Goal: Task Accomplishment & Management: Manage account settings

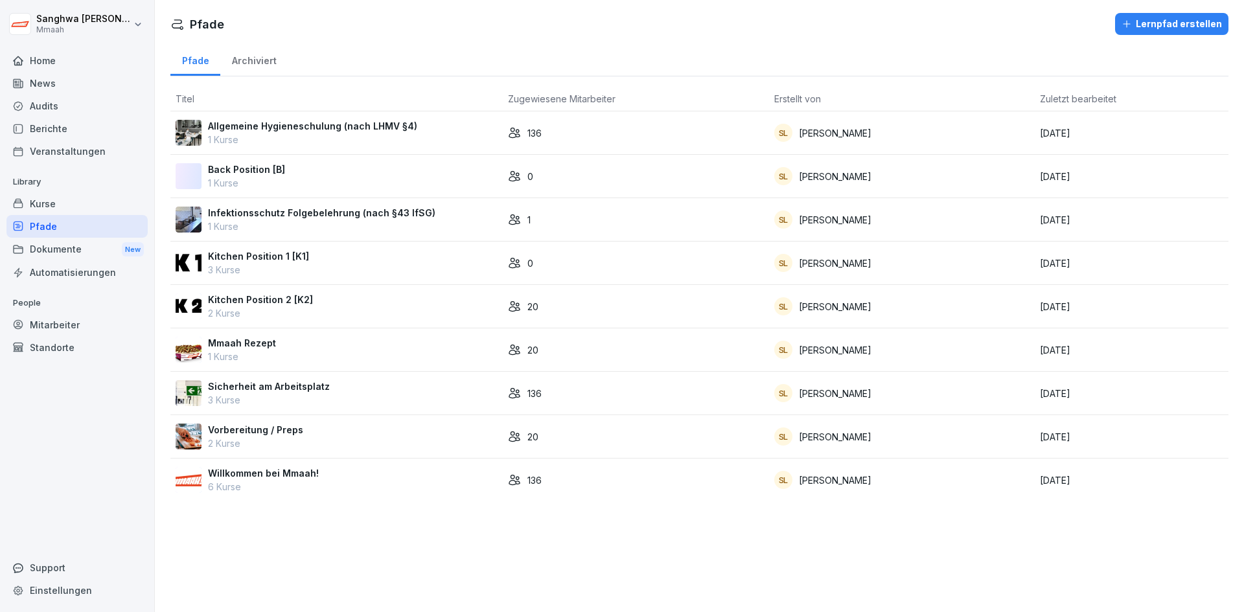
click at [414, 550] on div "Pfade Lernpfad erstellen Pfade Archiviert Titel Zugewiesene Mitarbeiter Erstell…" at bounding box center [699, 306] width 1089 height 612
click at [333, 312] on div "Kitchen Position 2 [K2] 2 Kurse" at bounding box center [337, 306] width 322 height 27
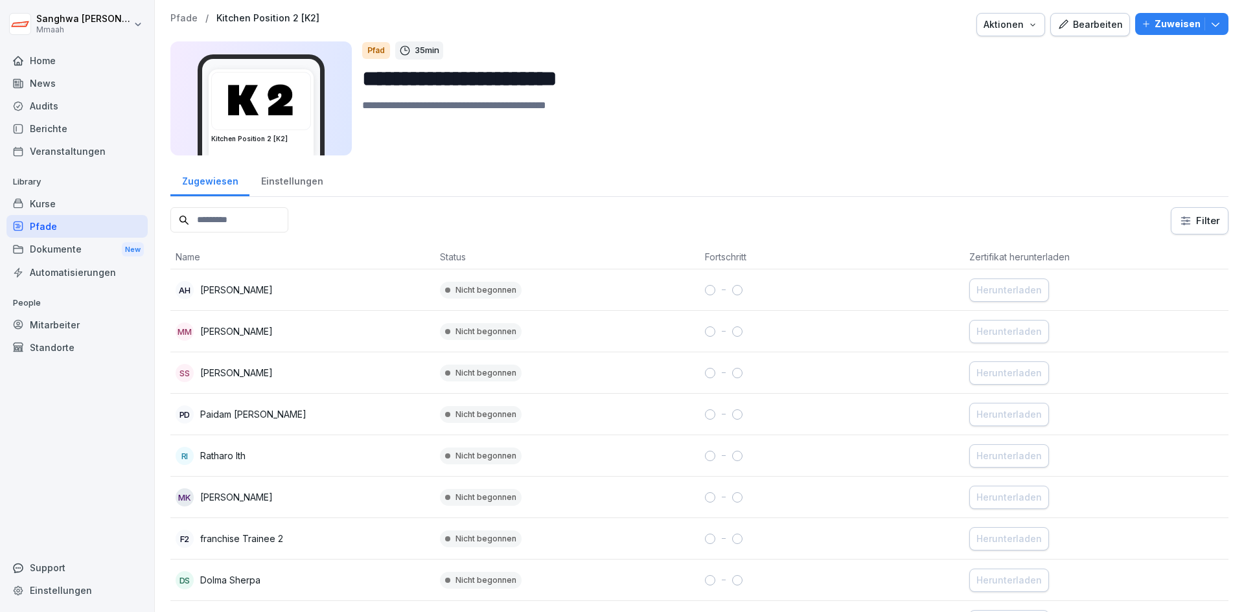
click at [192, 21] on p "Pfade" at bounding box center [183, 18] width 27 height 11
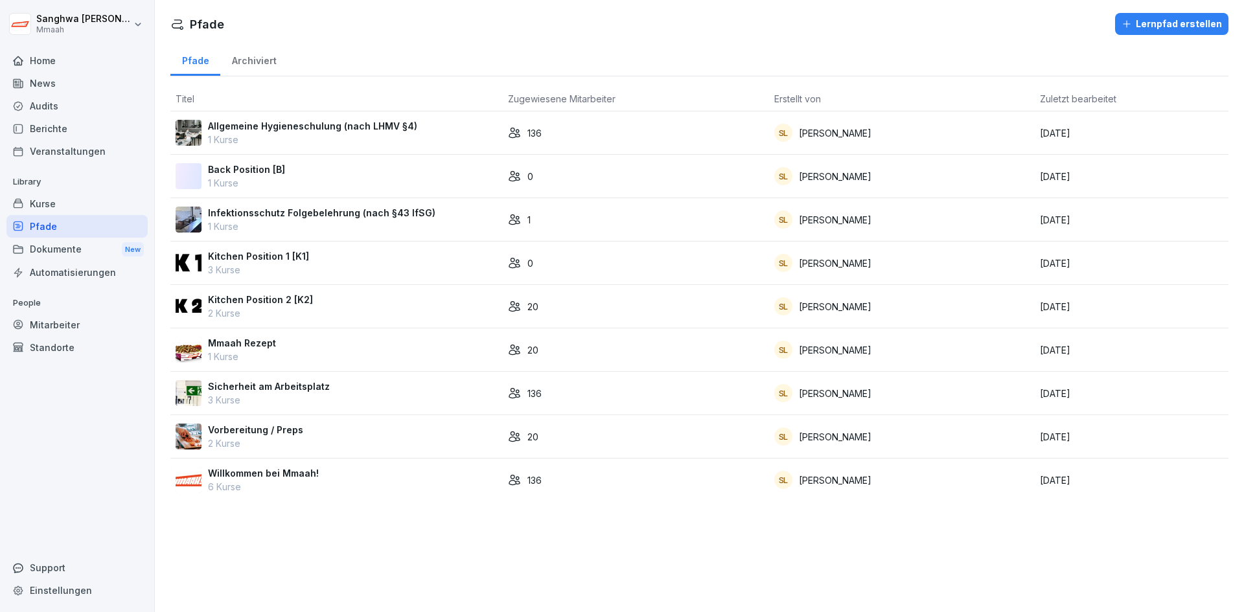
click at [304, 435] on div "Vorbereitung / Preps 2 Kurse" at bounding box center [337, 436] width 322 height 27
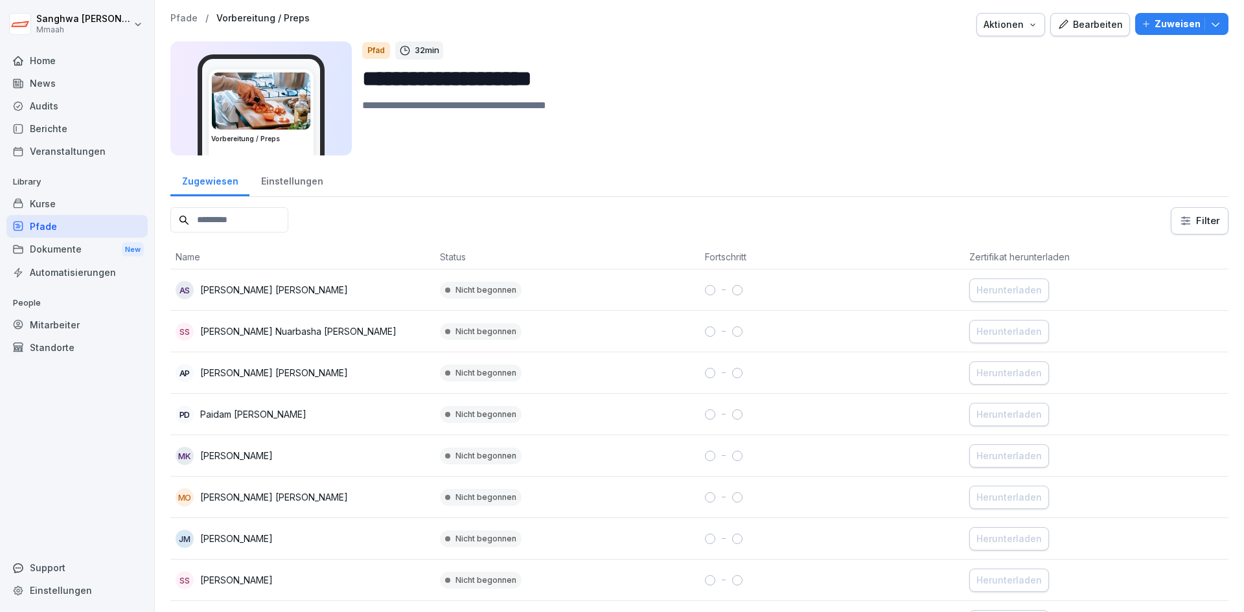
click at [1069, 34] on button "Bearbeiten" at bounding box center [1090, 24] width 80 height 23
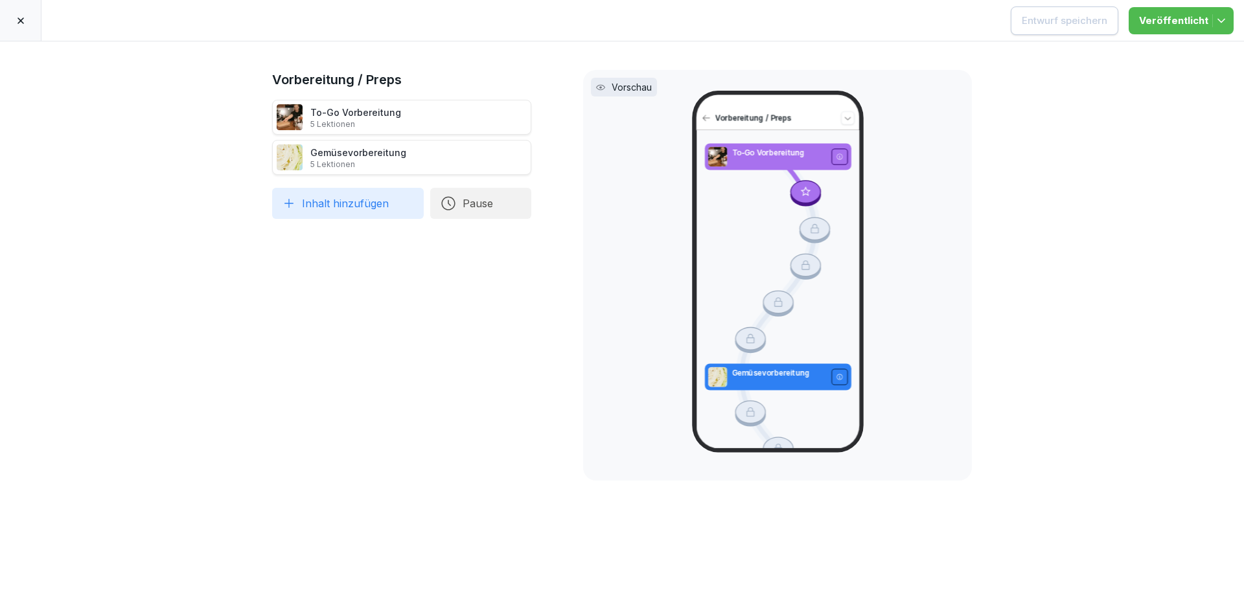
scroll to position [202, 0]
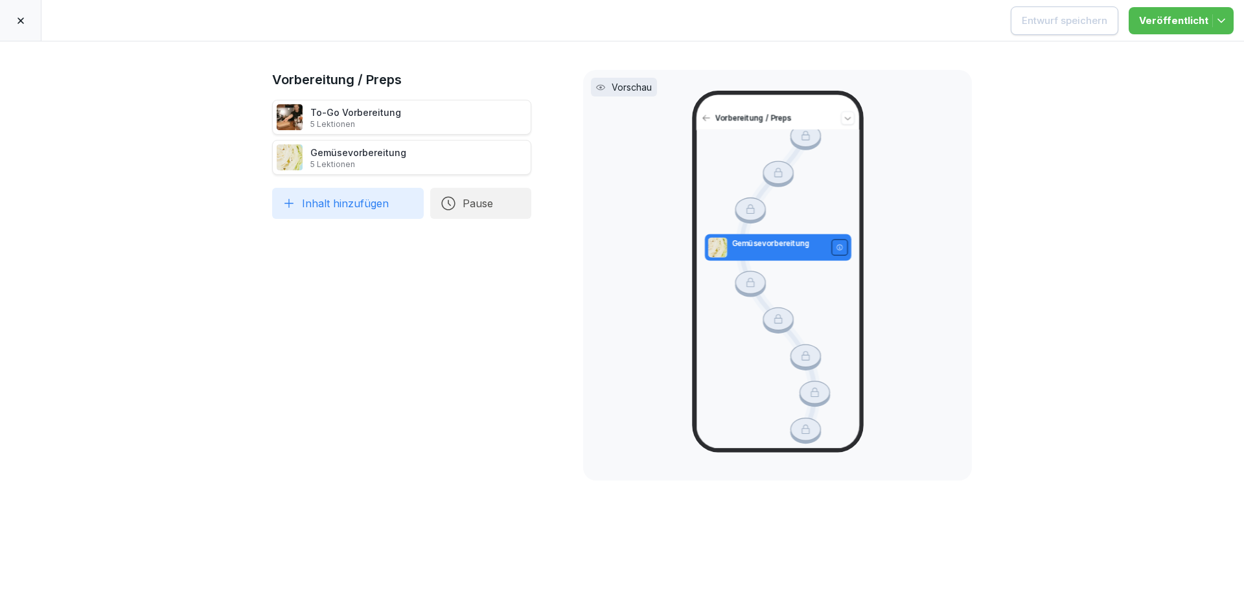
click at [28, 21] on div at bounding box center [20, 20] width 41 height 41
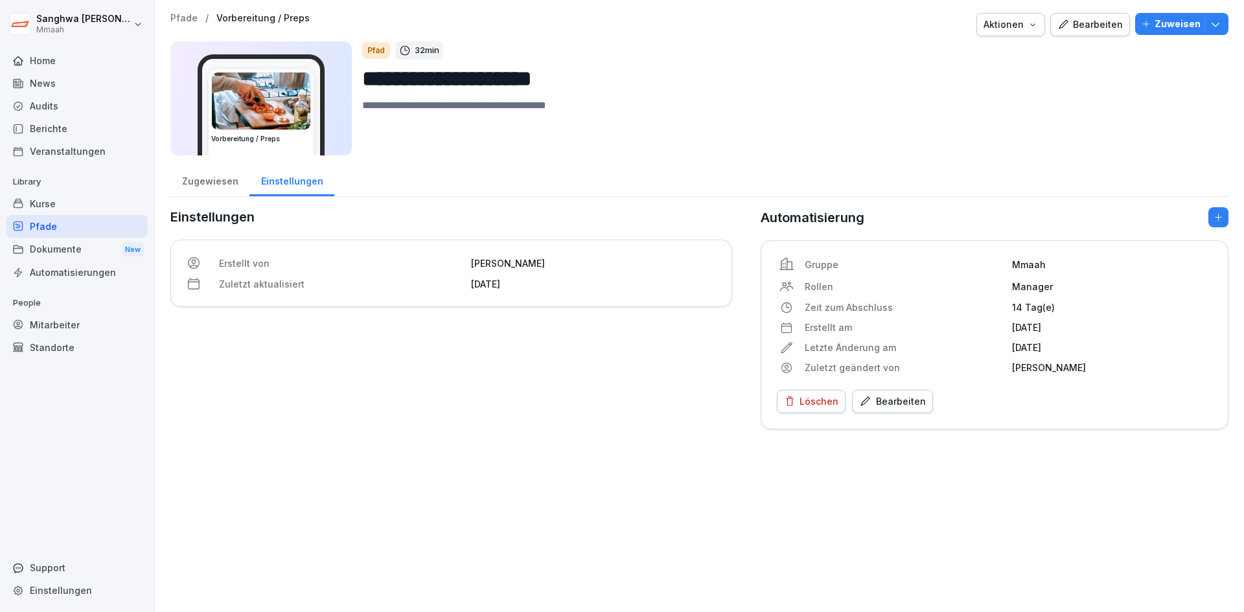
click at [53, 232] on div "Pfade" at bounding box center [76, 226] width 141 height 23
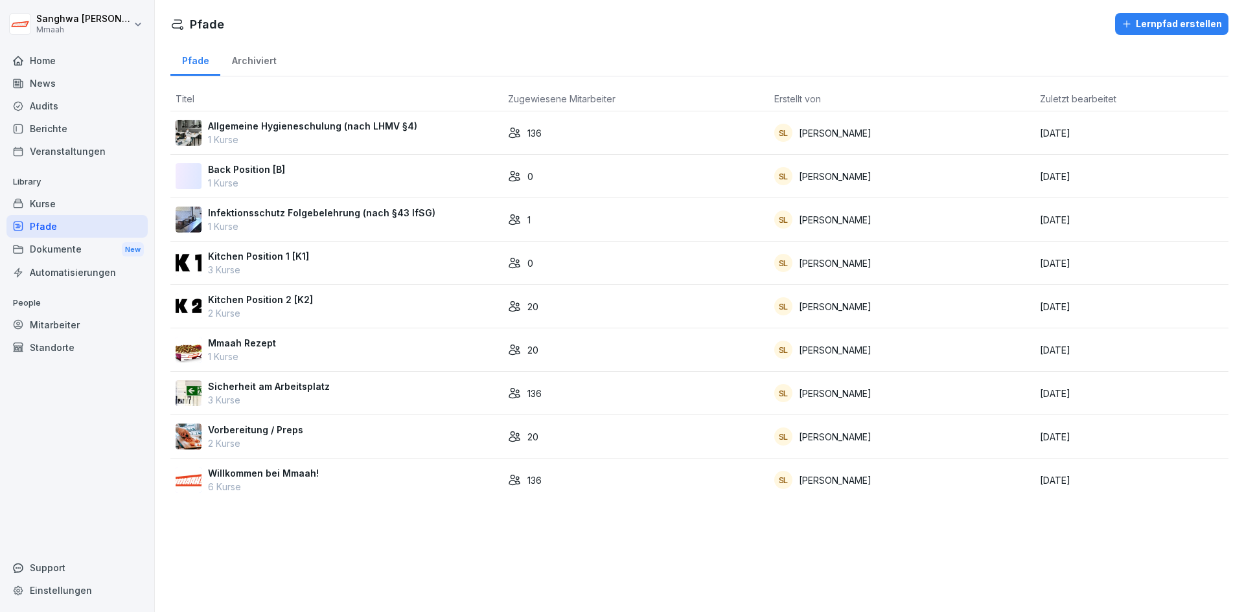
click at [56, 255] on div "Dokumente New" at bounding box center [76, 250] width 141 height 24
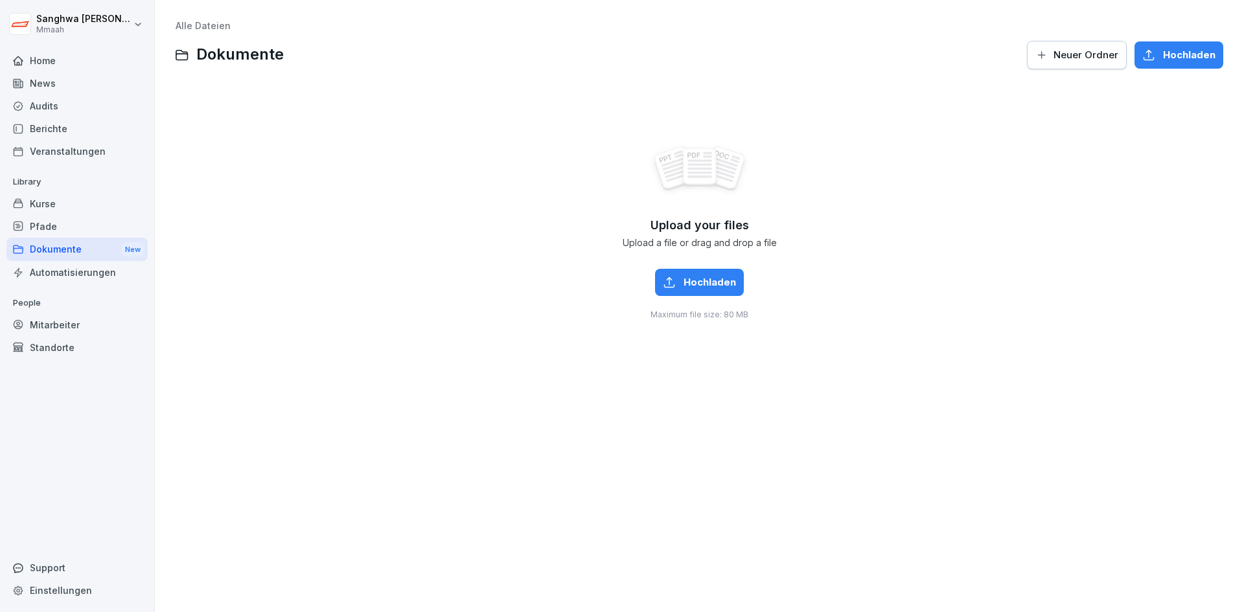
click at [49, 219] on div "Pfade" at bounding box center [76, 226] width 141 height 23
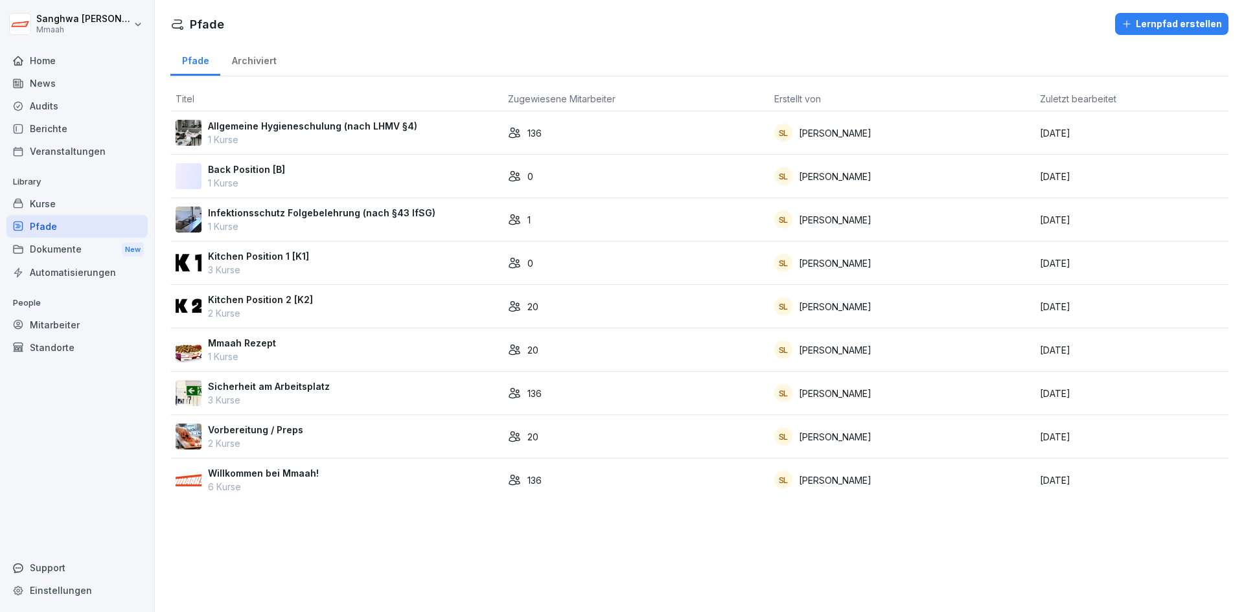
click at [306, 433] on div "Vorbereitung / Preps 2 Kurse" at bounding box center [337, 436] width 322 height 27
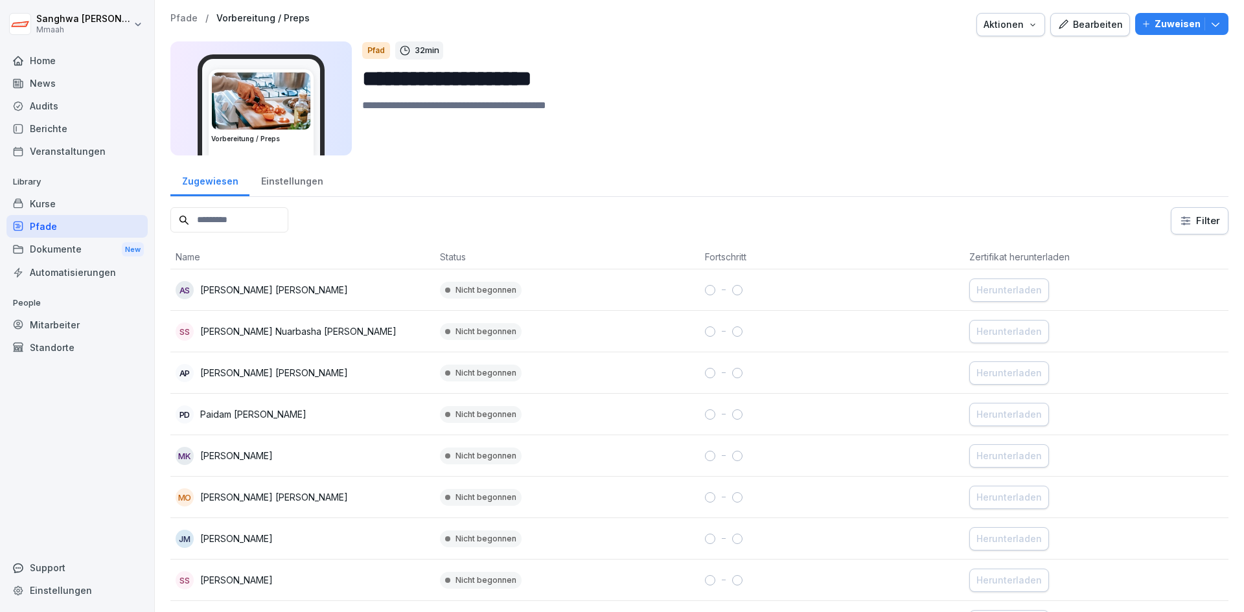
click at [56, 213] on div "Kurse" at bounding box center [76, 203] width 141 height 23
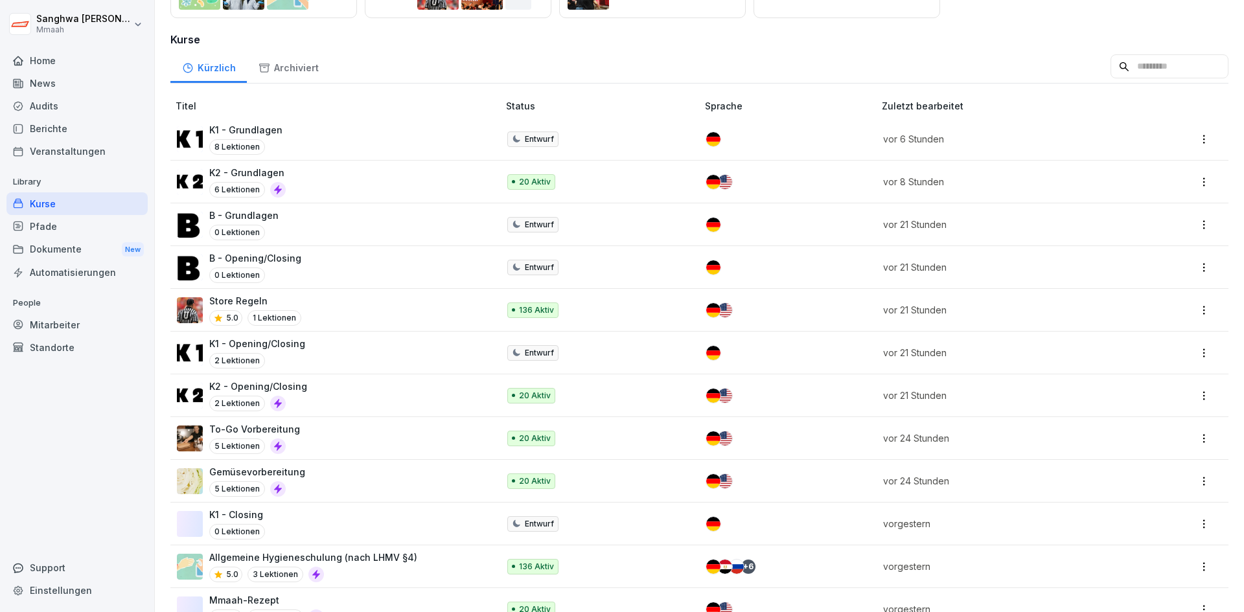
scroll to position [194, 0]
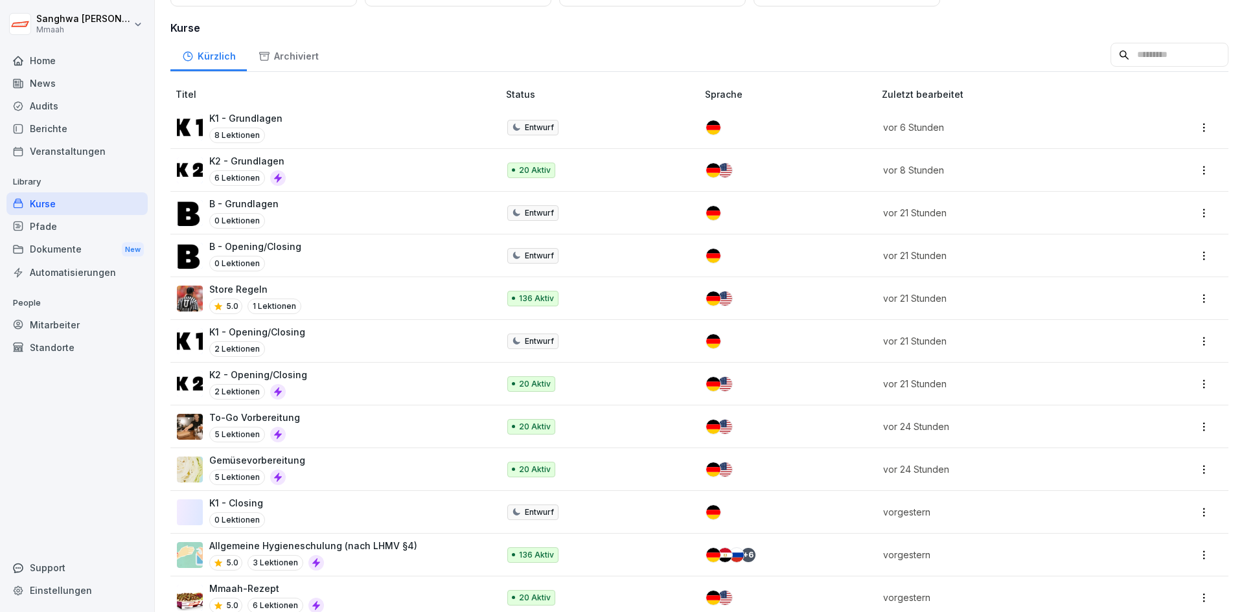
click at [408, 423] on div "To-Go Vorbereitung 5 Lektionen" at bounding box center [331, 427] width 308 height 32
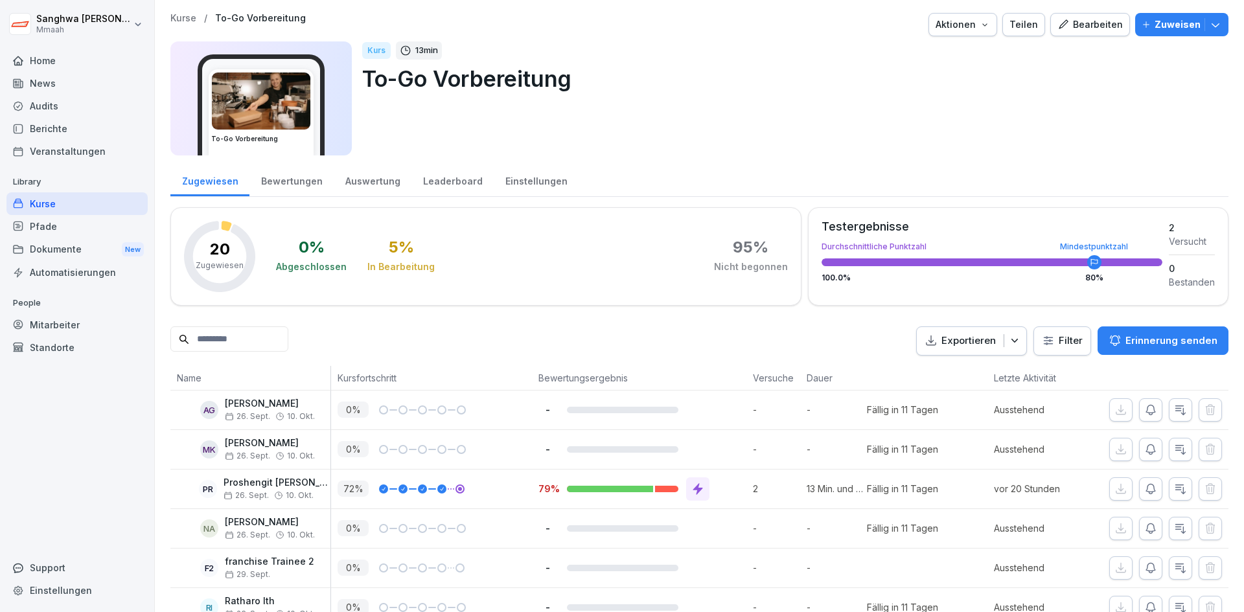
click at [1065, 30] on div "Bearbeiten" at bounding box center [1089, 24] width 65 height 14
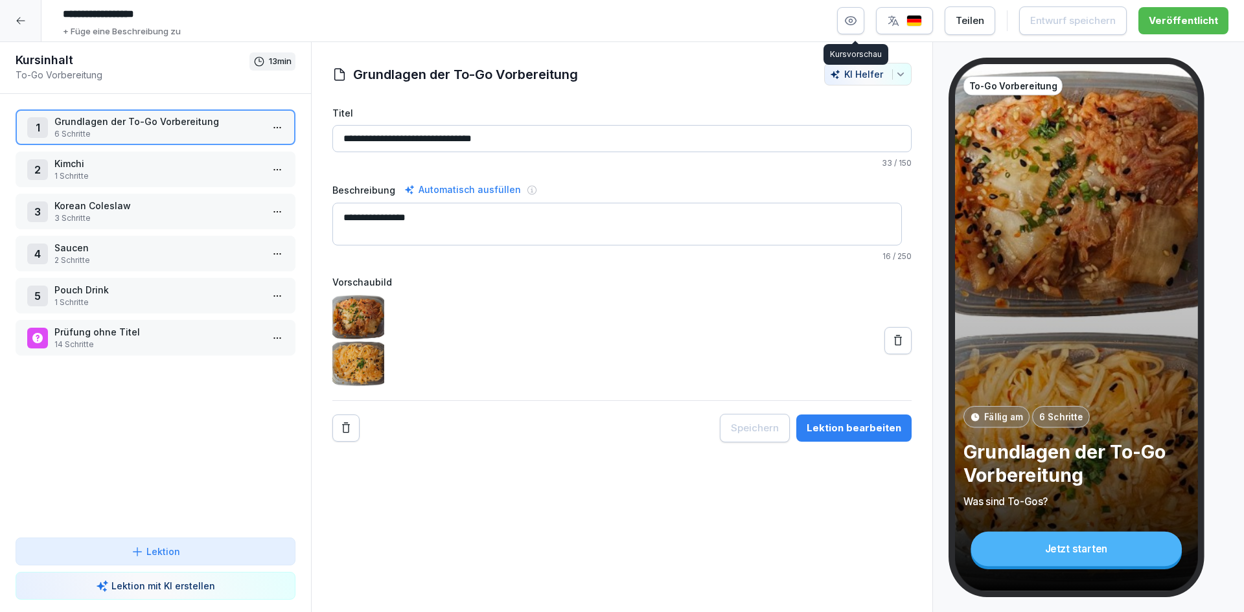
click at [851, 25] on icon "button" at bounding box center [850, 20] width 13 height 13
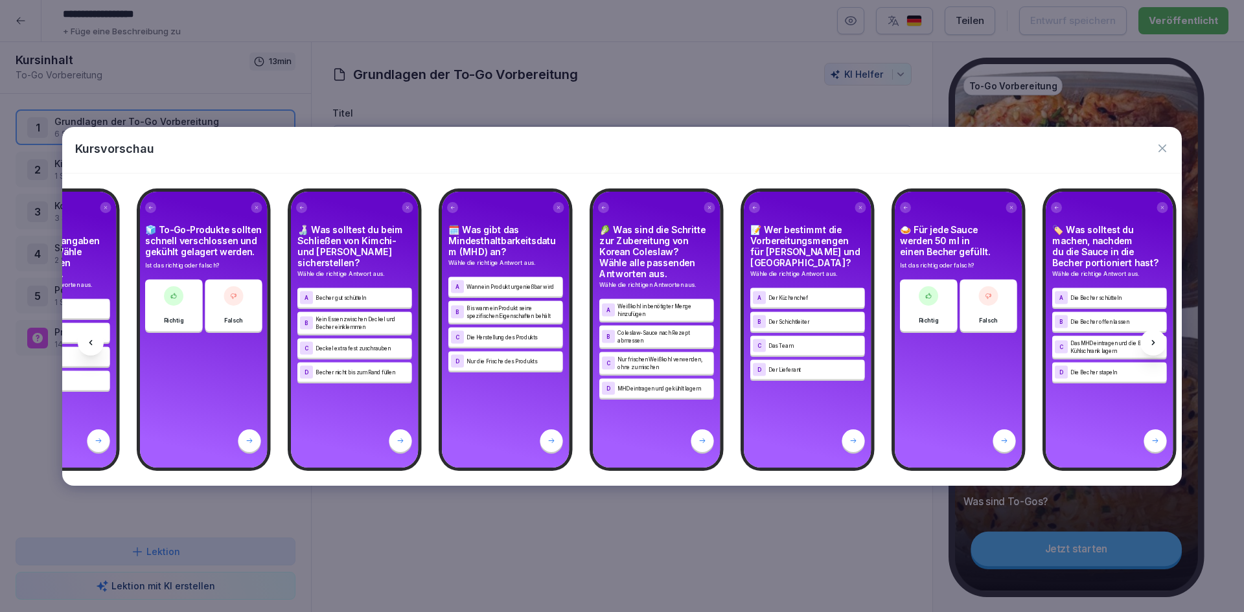
scroll to position [0, 4591]
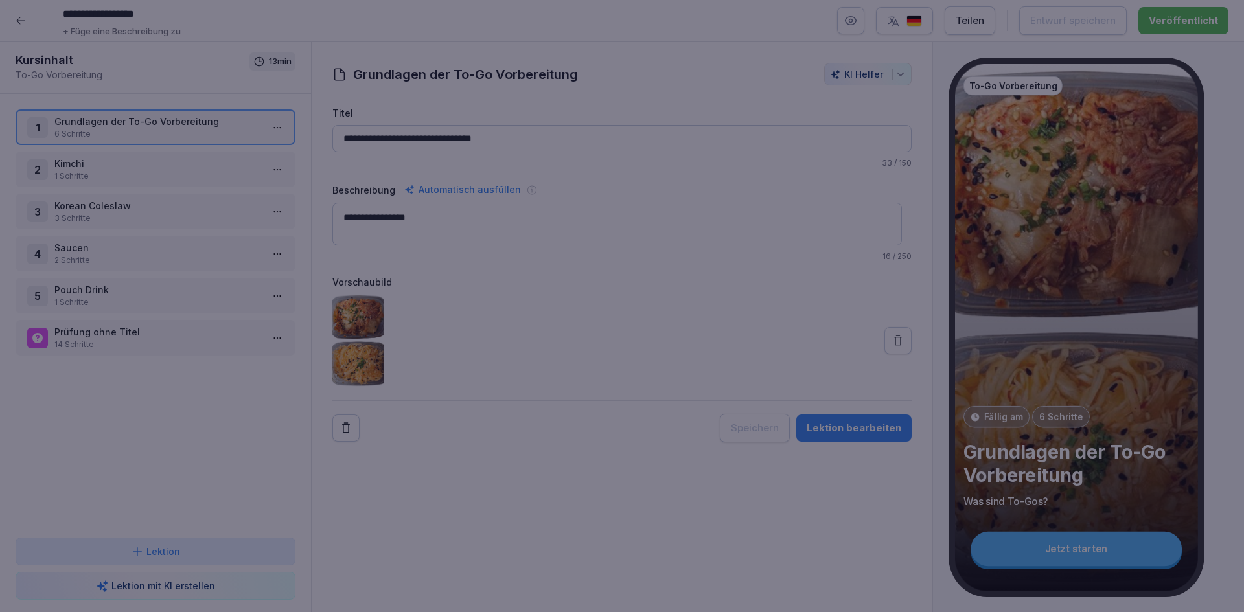
click at [708, 579] on div at bounding box center [622, 306] width 1244 height 612
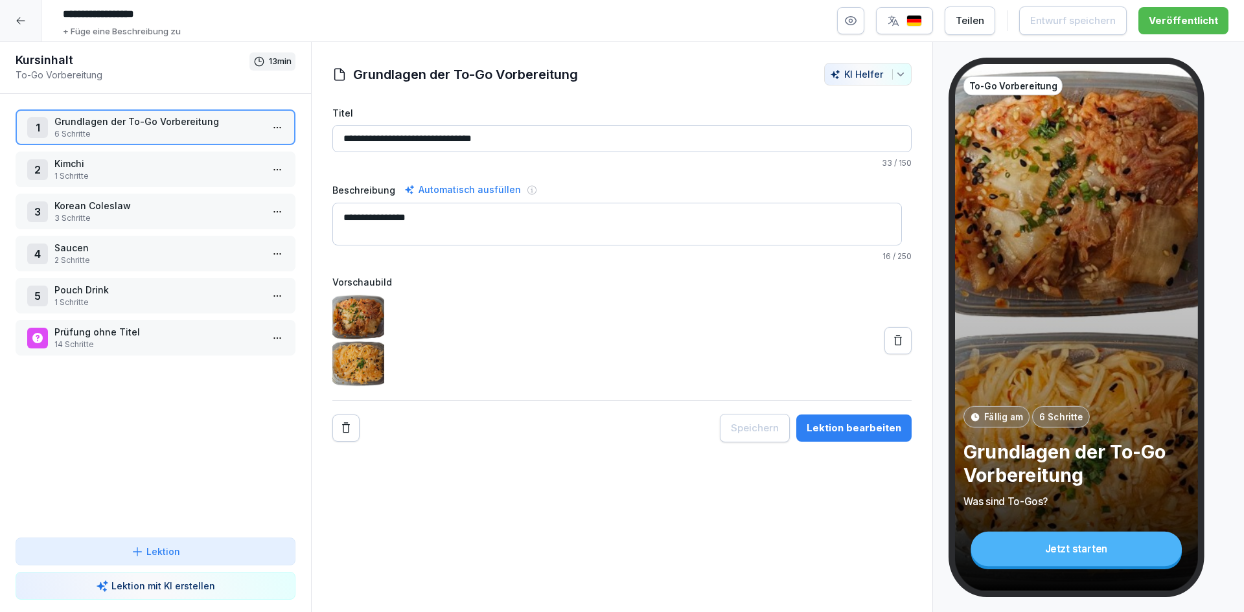
click at [16, 29] on div at bounding box center [20, 20] width 41 height 41
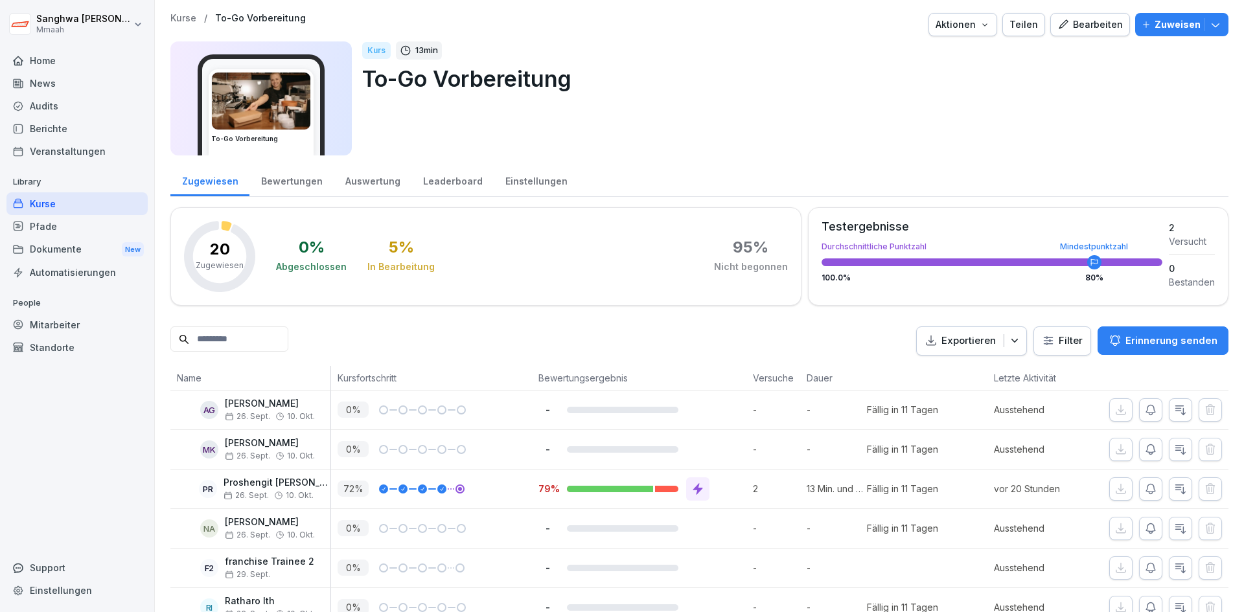
click at [170, 16] on div "Kurse / To-Go Vorbereitung Aktionen Teilen Bearbeiten Zuweisen To-Go Vorbereitu…" at bounding box center [699, 597] width 1089 height 1194
click at [180, 14] on p "Kurse" at bounding box center [183, 18] width 26 height 11
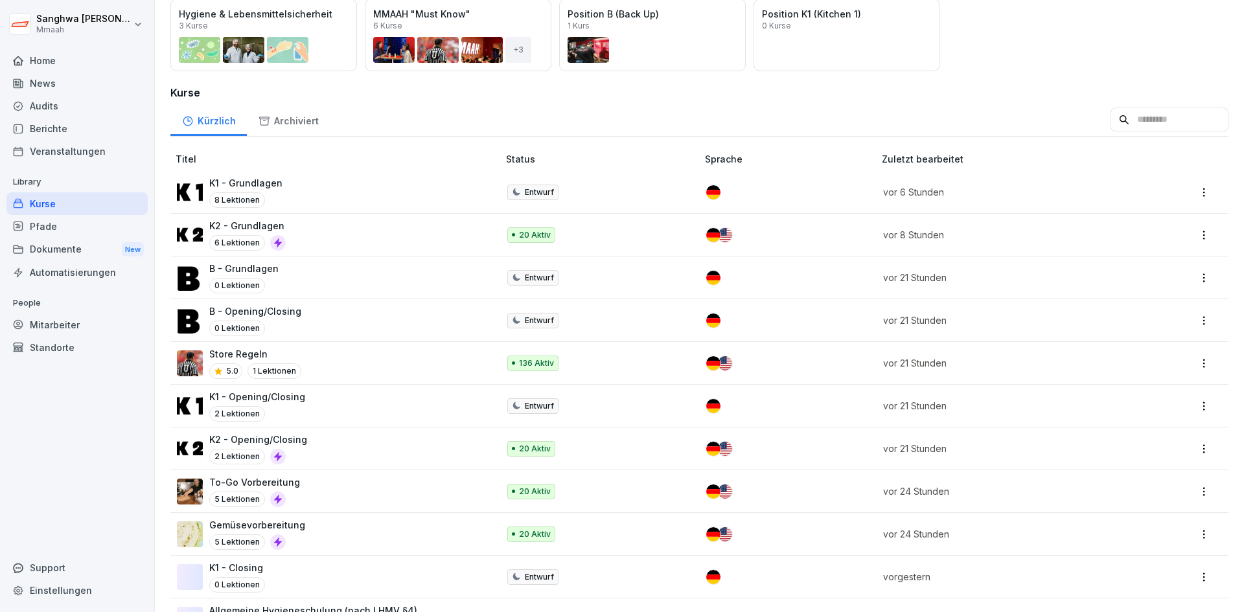
scroll to position [194, 0]
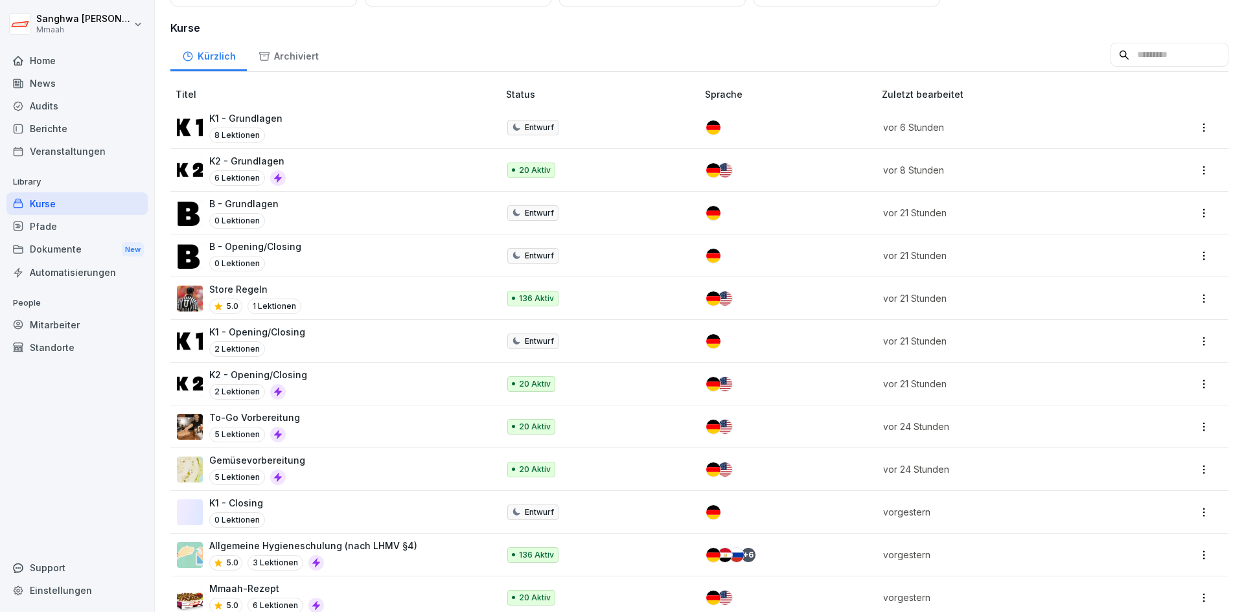
click at [347, 467] on div "Gemüsevorbereitung 5 Lektionen" at bounding box center [331, 470] width 308 height 32
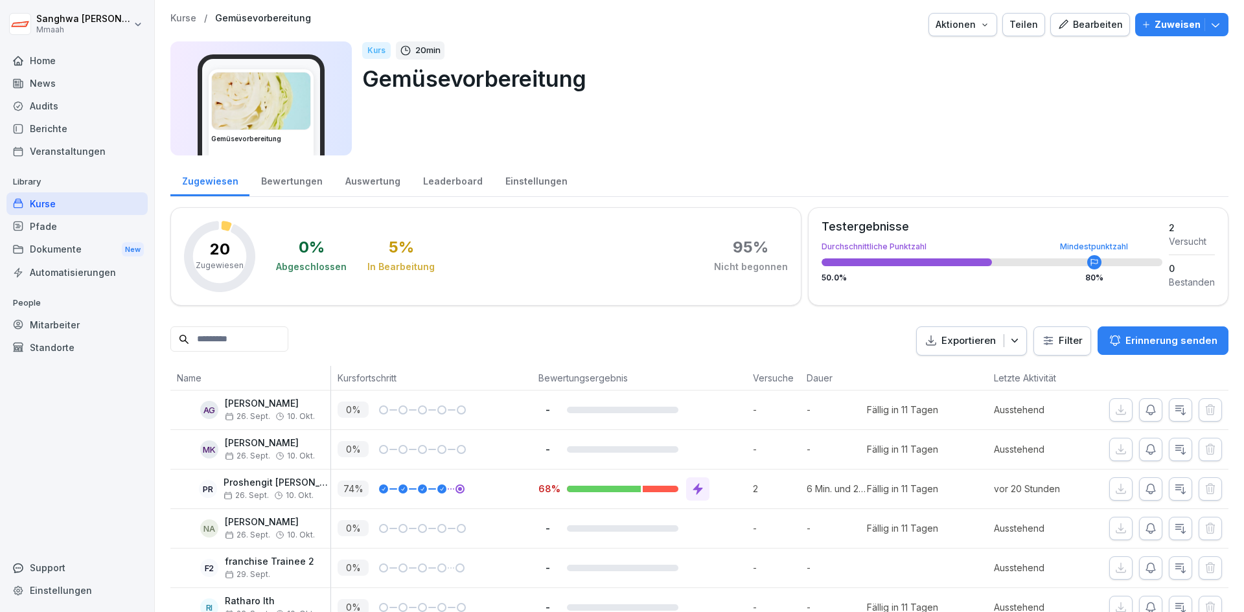
click at [1076, 21] on div "Bearbeiten" at bounding box center [1089, 24] width 65 height 14
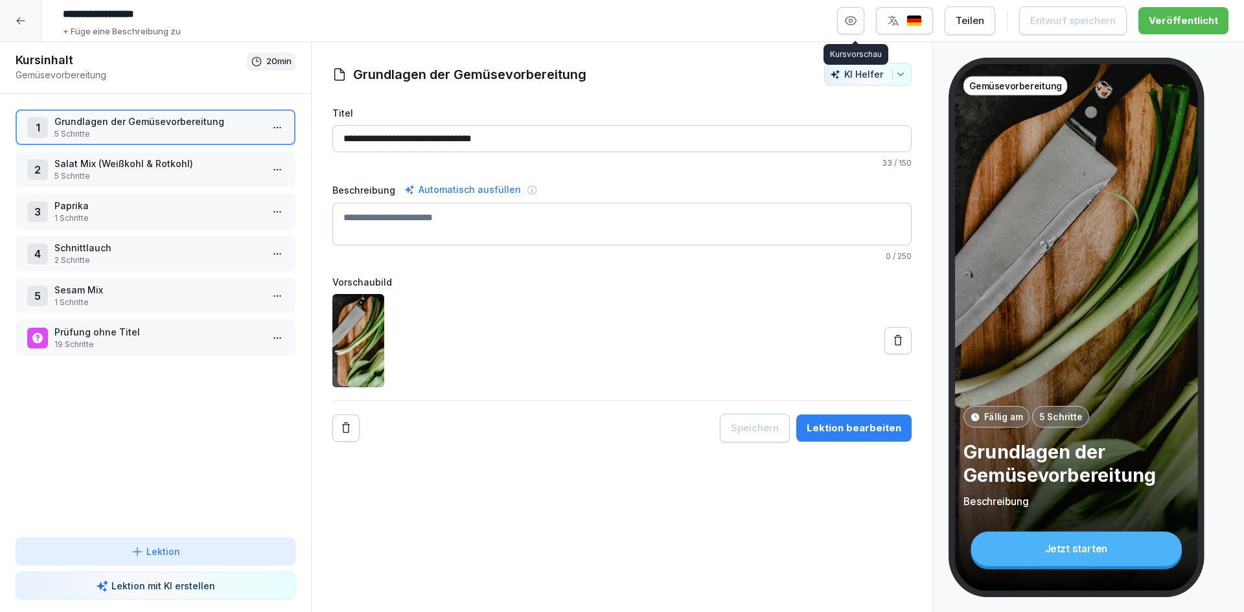
click at [846, 19] on button "button" at bounding box center [850, 20] width 27 height 27
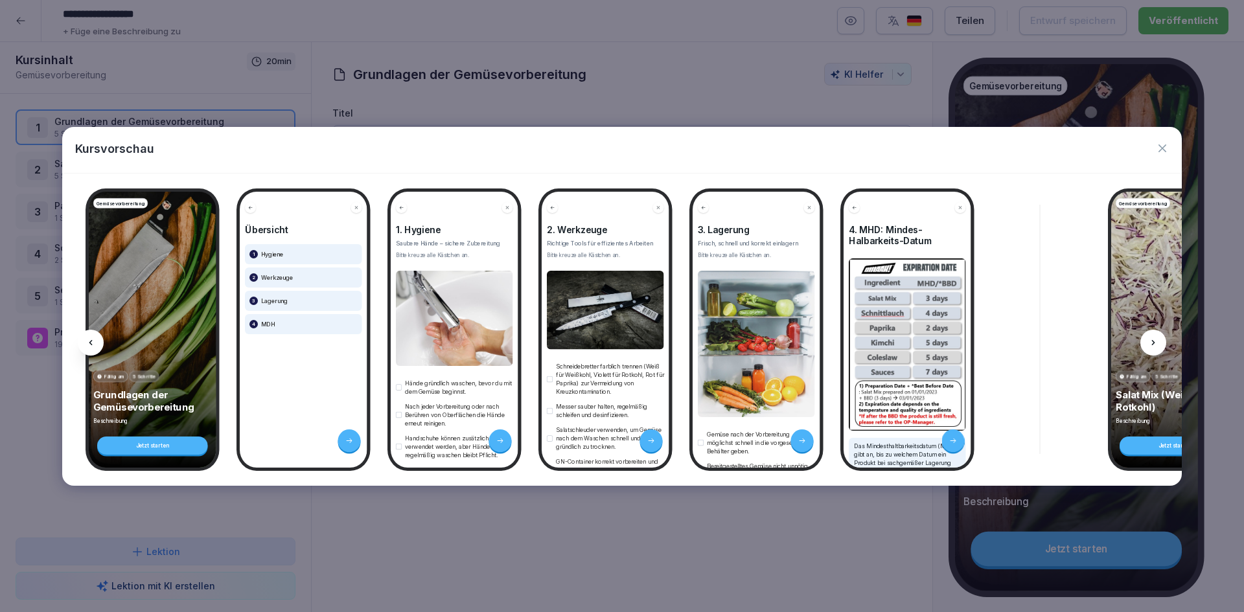
scroll to position [0, 5329]
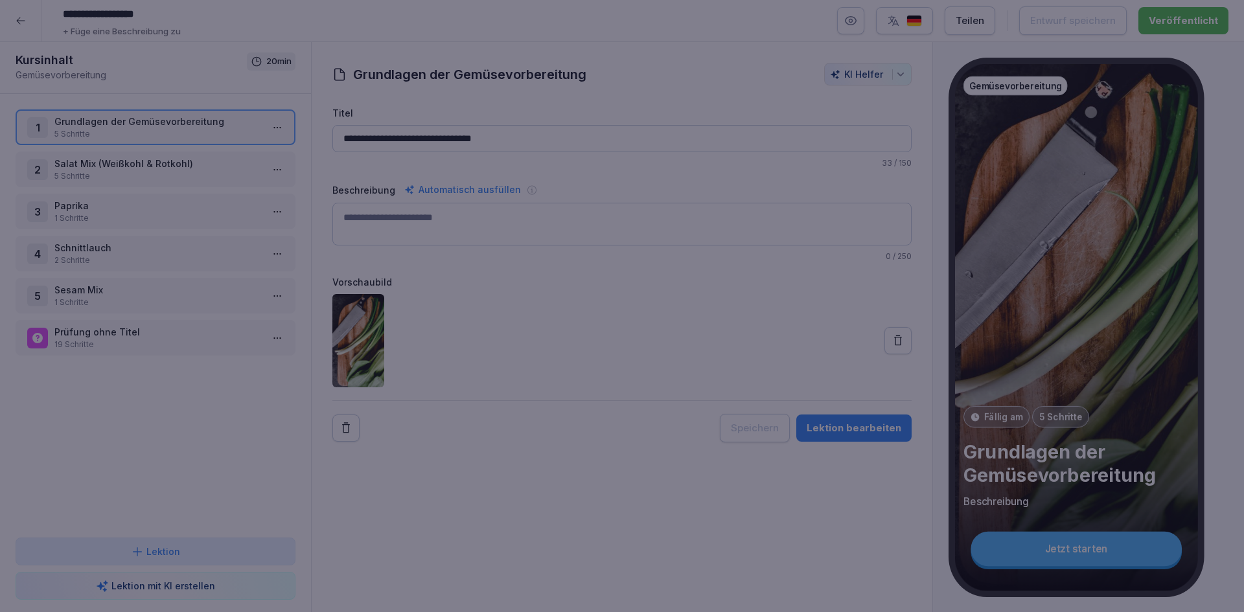
click at [651, 557] on div at bounding box center [622, 306] width 1244 height 612
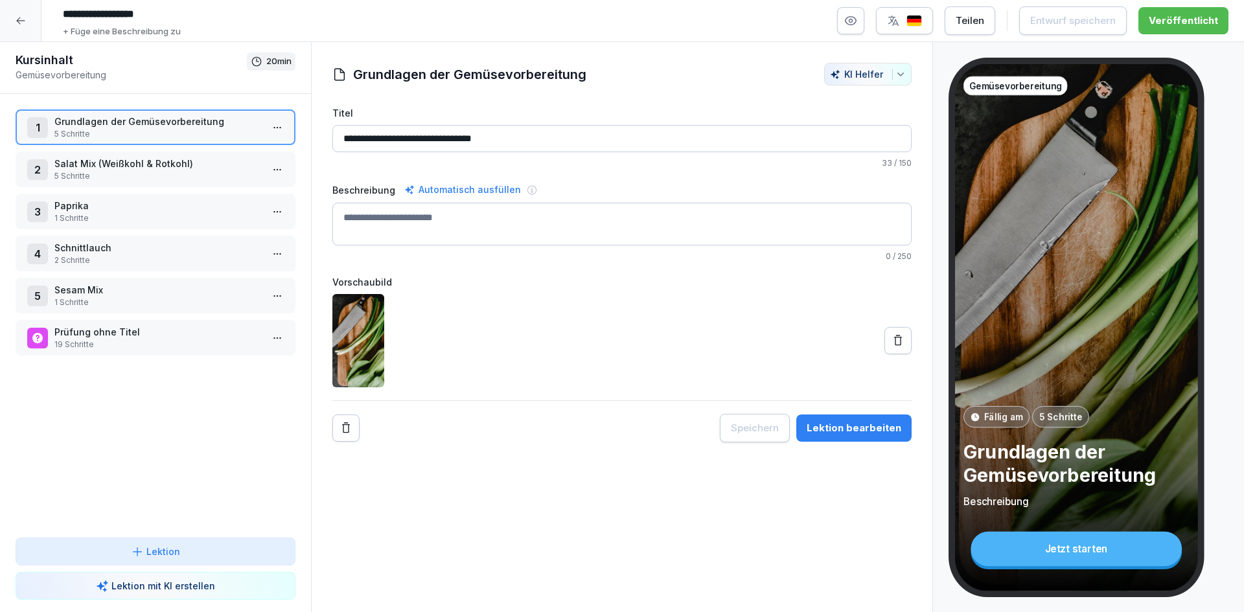
click at [19, 24] on icon at bounding box center [20, 20] width 8 height 7
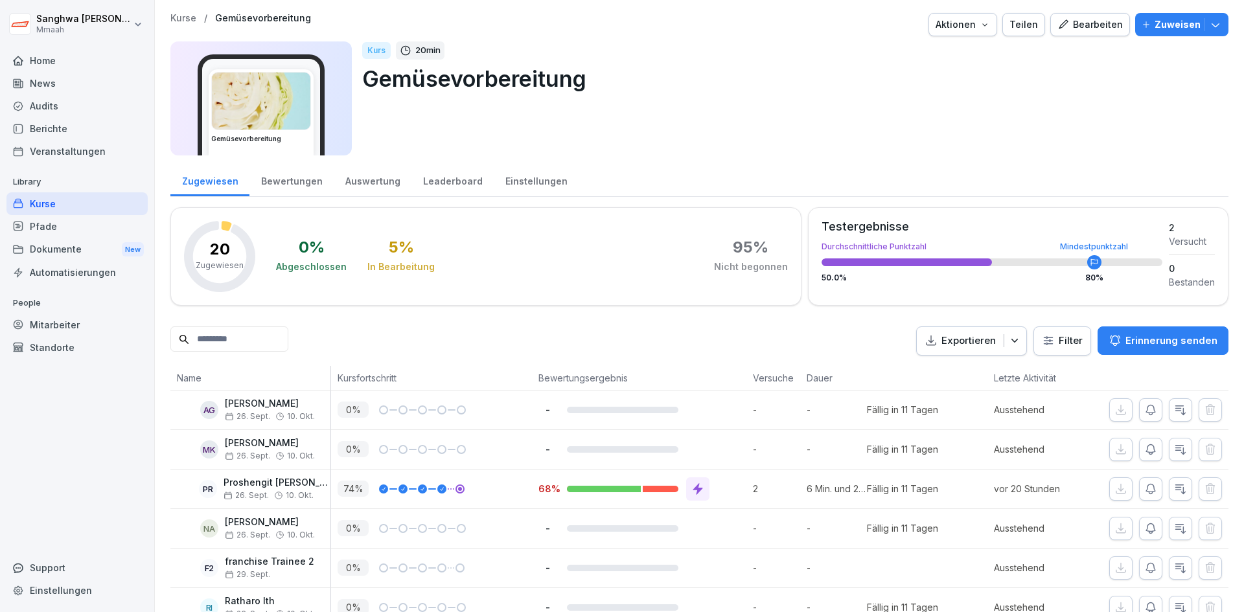
click at [185, 17] on p "Kurse" at bounding box center [183, 18] width 26 height 11
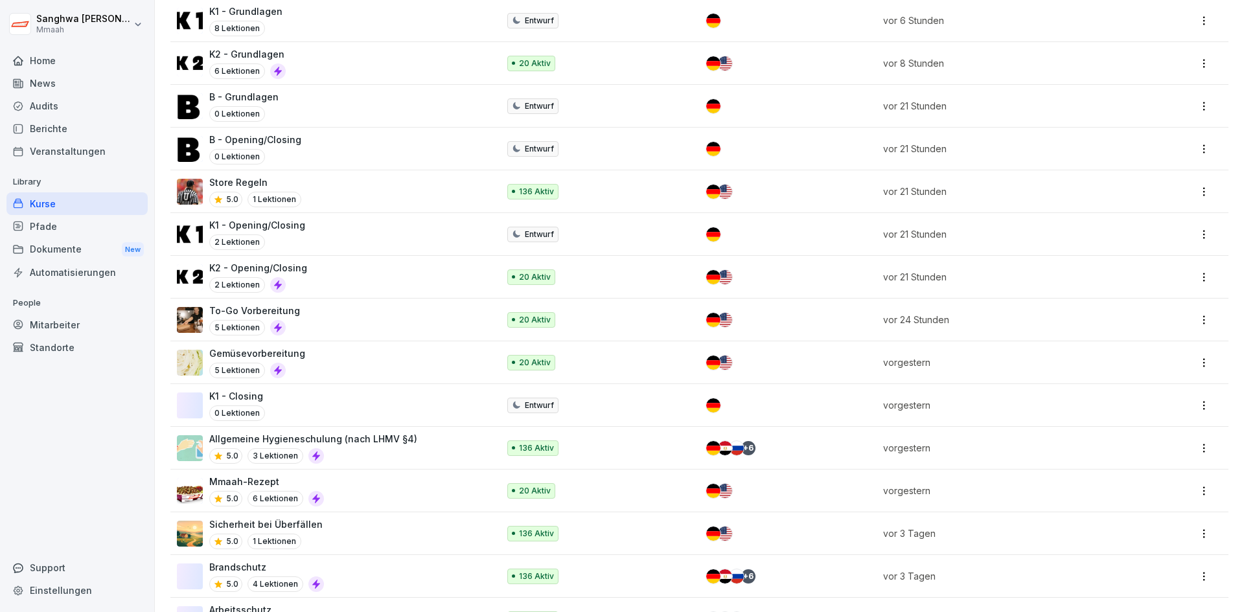
scroll to position [324, 0]
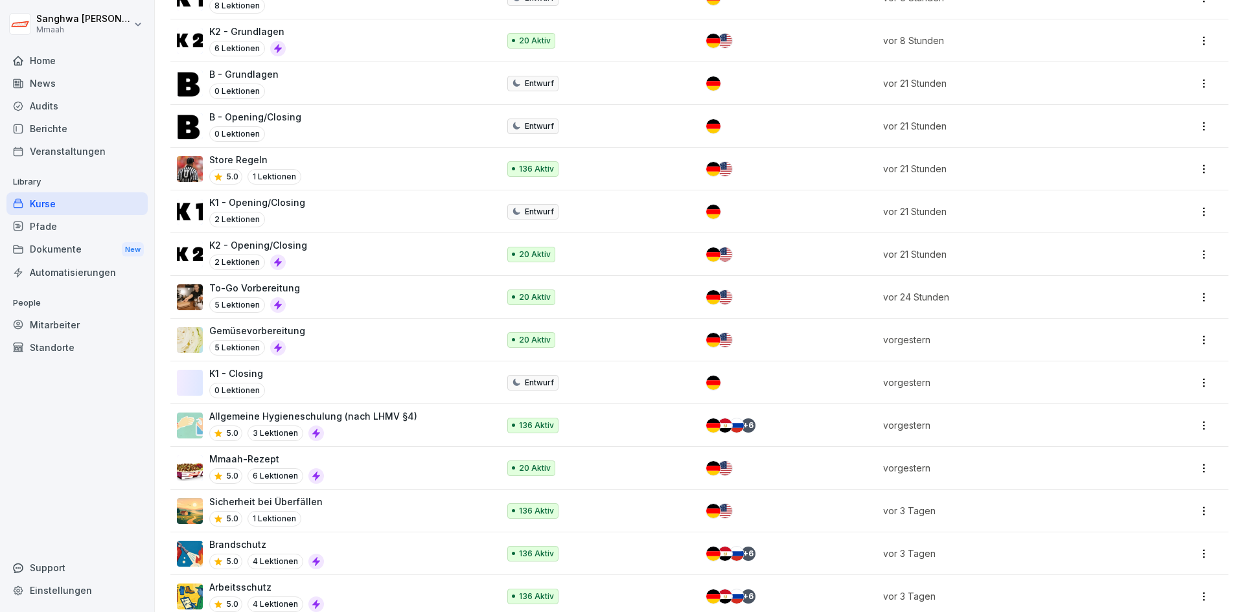
click at [396, 459] on div "Mmaah-Rezept 5.0 6 Lektionen" at bounding box center [331, 468] width 308 height 32
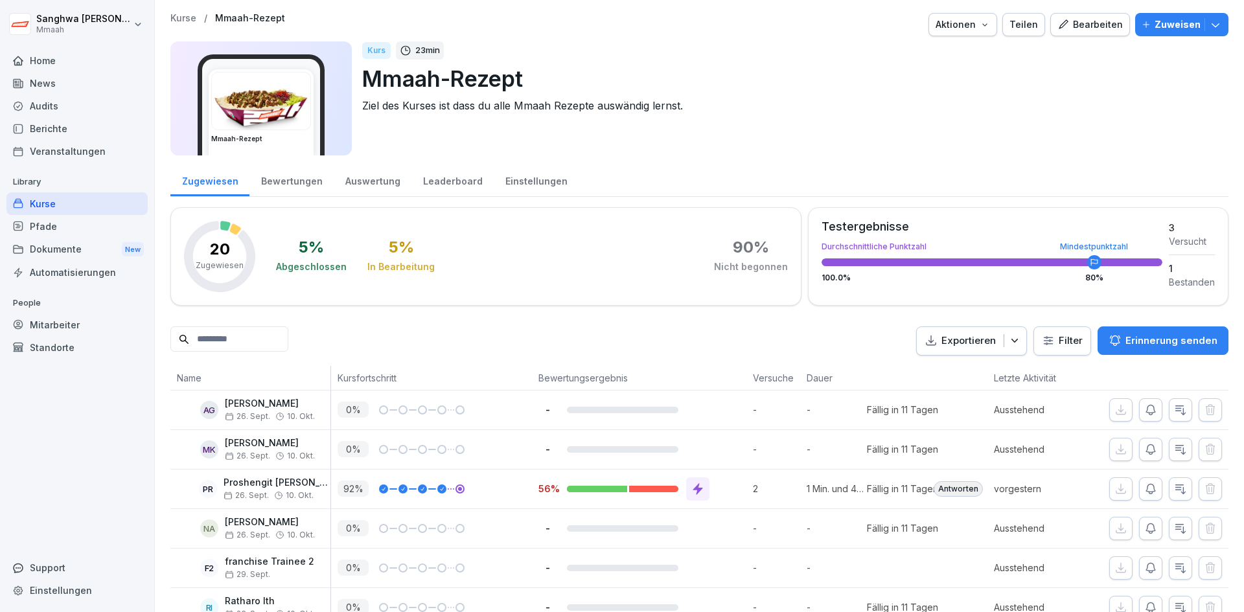
click at [1093, 30] on div "Bearbeiten" at bounding box center [1089, 24] width 65 height 14
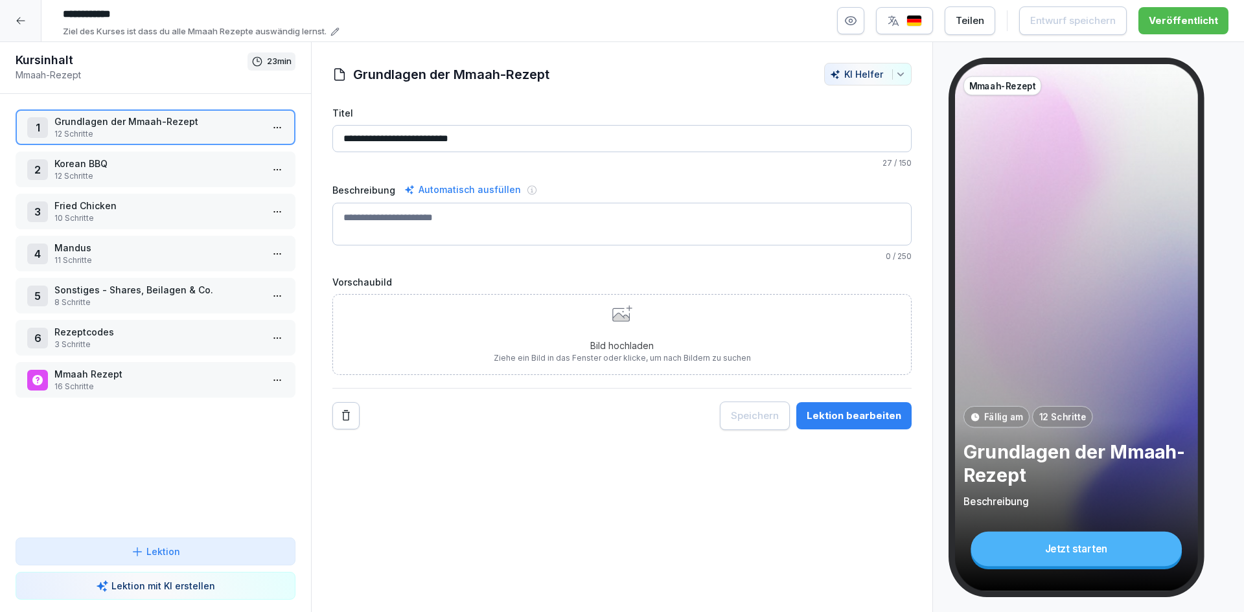
click at [115, 168] on p "Korean BBQ" at bounding box center [157, 164] width 207 height 14
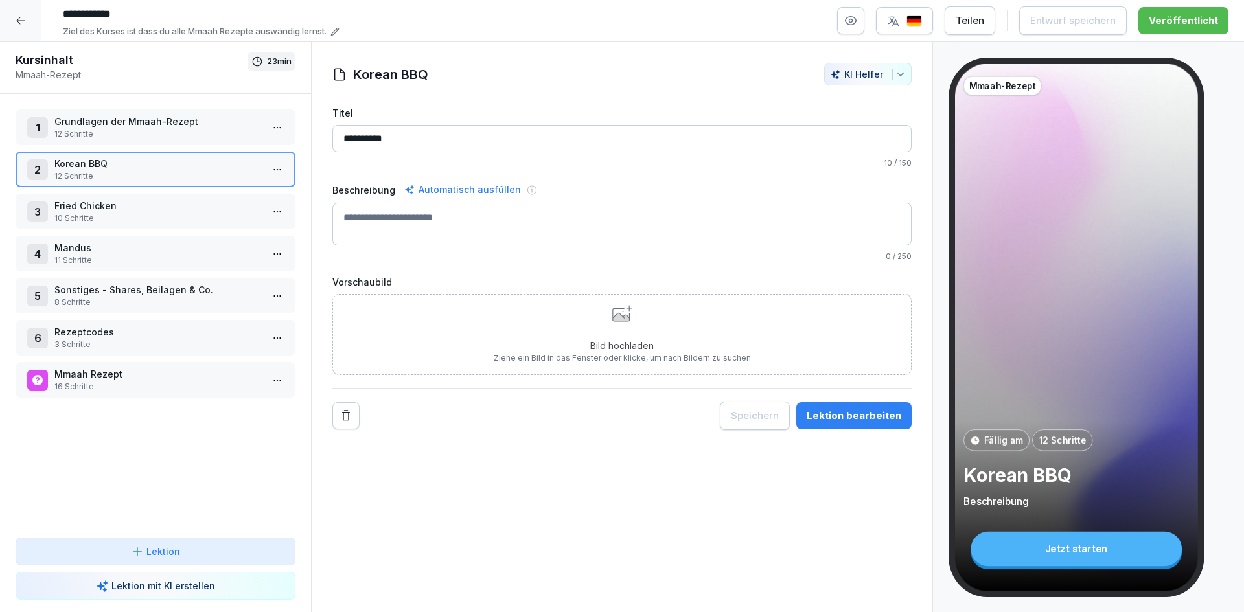
click at [847, 31] on button "button" at bounding box center [850, 20] width 27 height 27
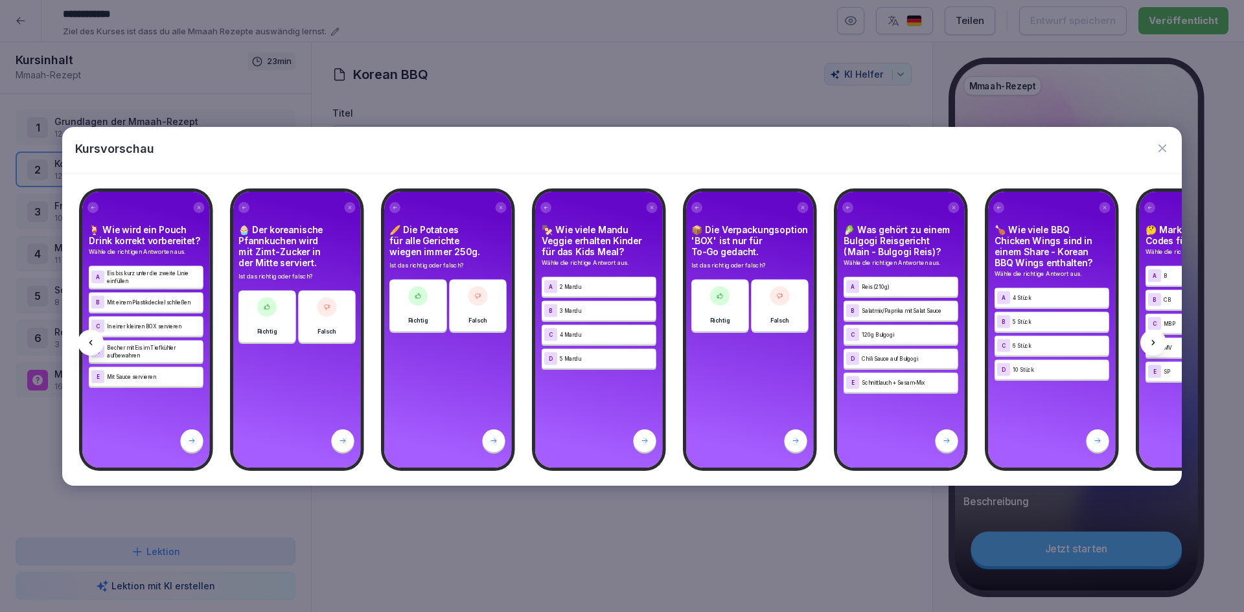
scroll to position [0, 11652]
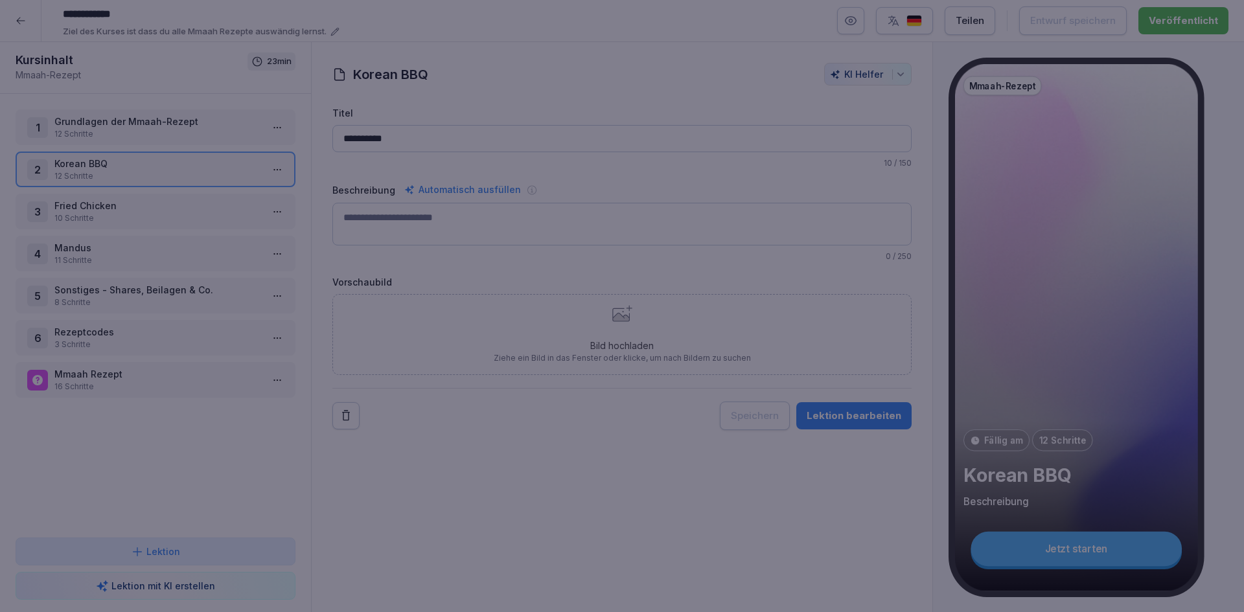
click at [694, 535] on div at bounding box center [622, 306] width 1244 height 612
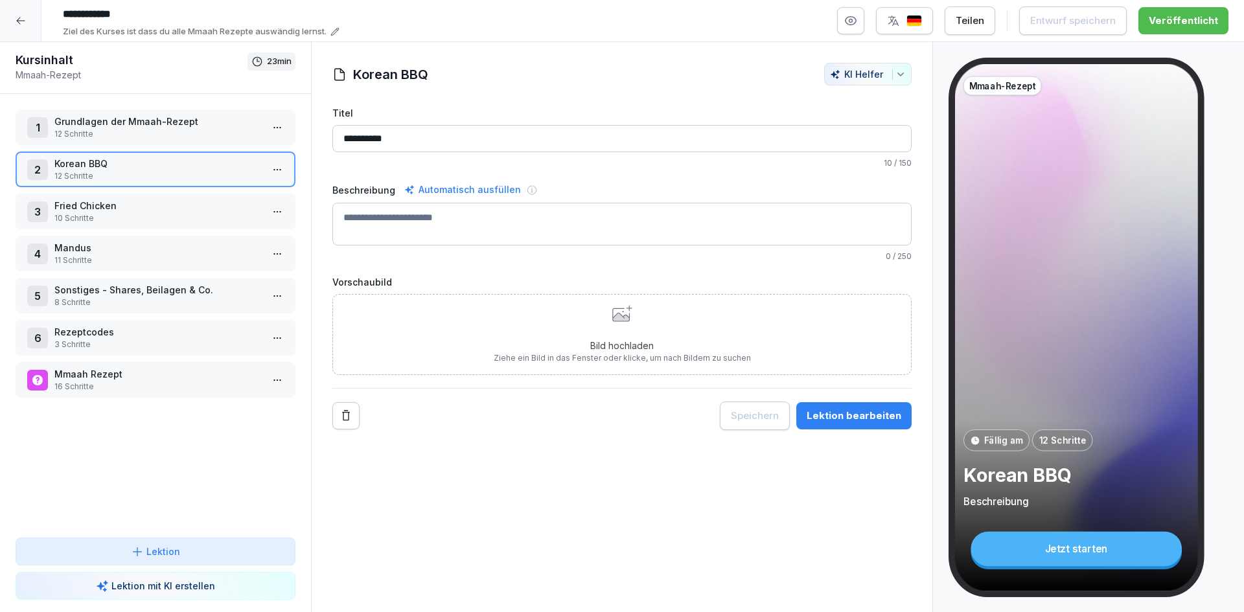
click at [22, 30] on div at bounding box center [20, 20] width 41 height 41
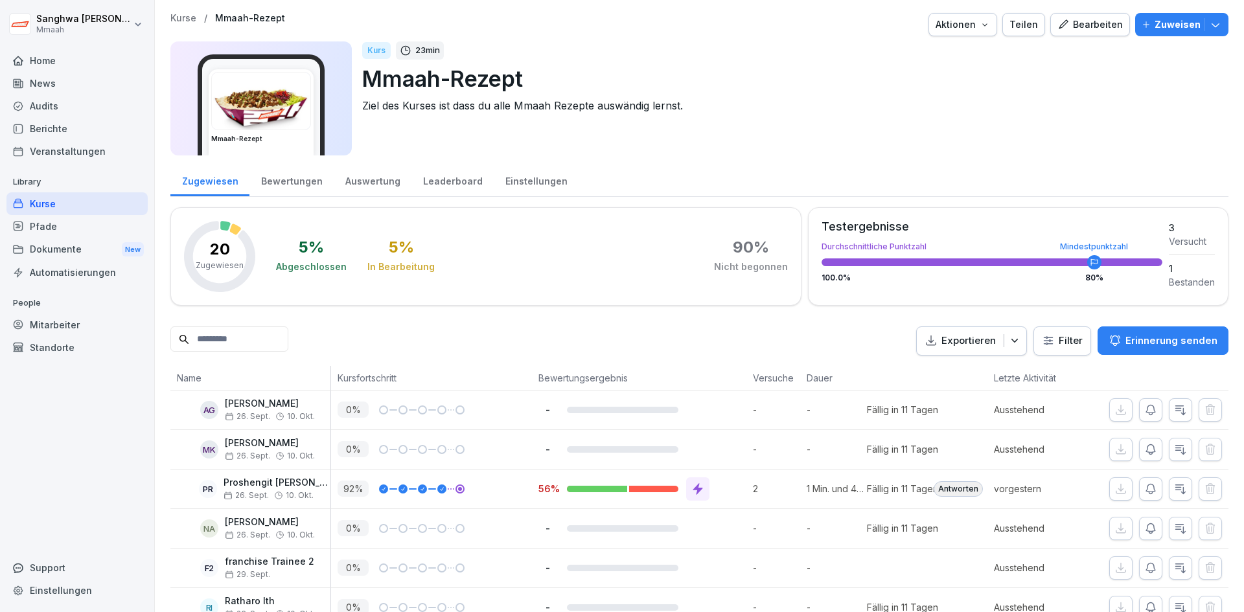
click at [183, 17] on p "Kurse" at bounding box center [183, 18] width 26 height 11
